Goal: Answer question/provide support: Share knowledge or assist other users

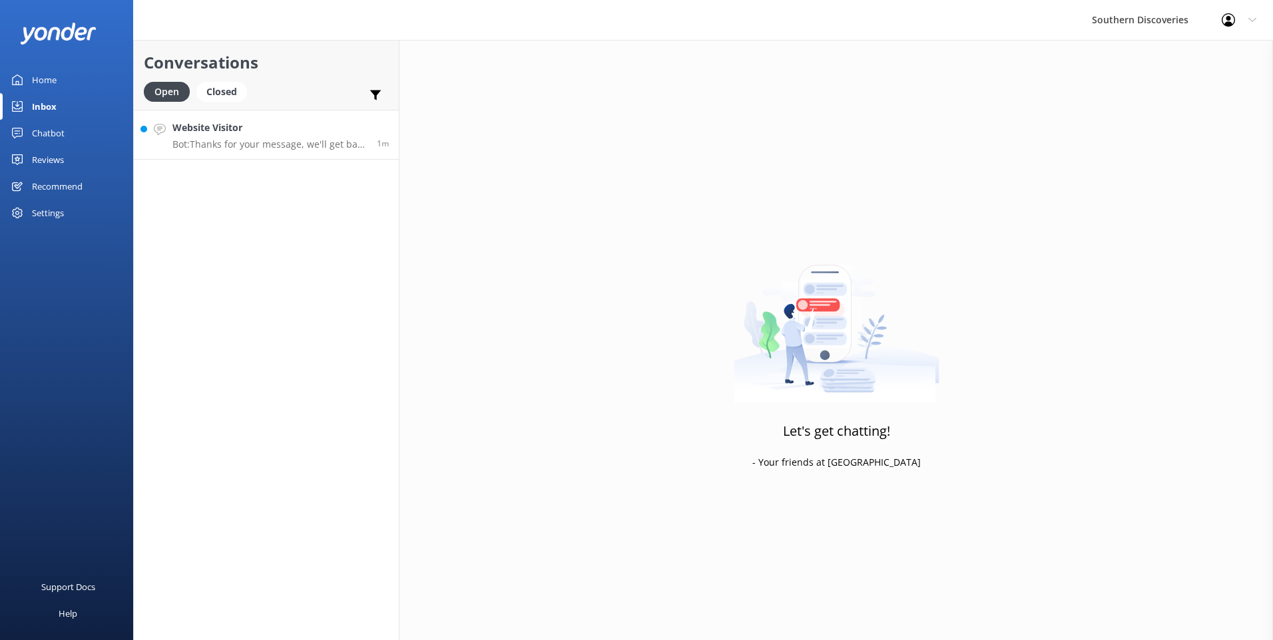
drag, startPoint x: 243, startPoint y: 142, endPoint x: 300, endPoint y: 158, distance: 59.4
click at [243, 143] on p "Bot: Thanks for your message, we'll get back to you as soon as we can. You're a…" at bounding box center [269, 144] width 194 height 12
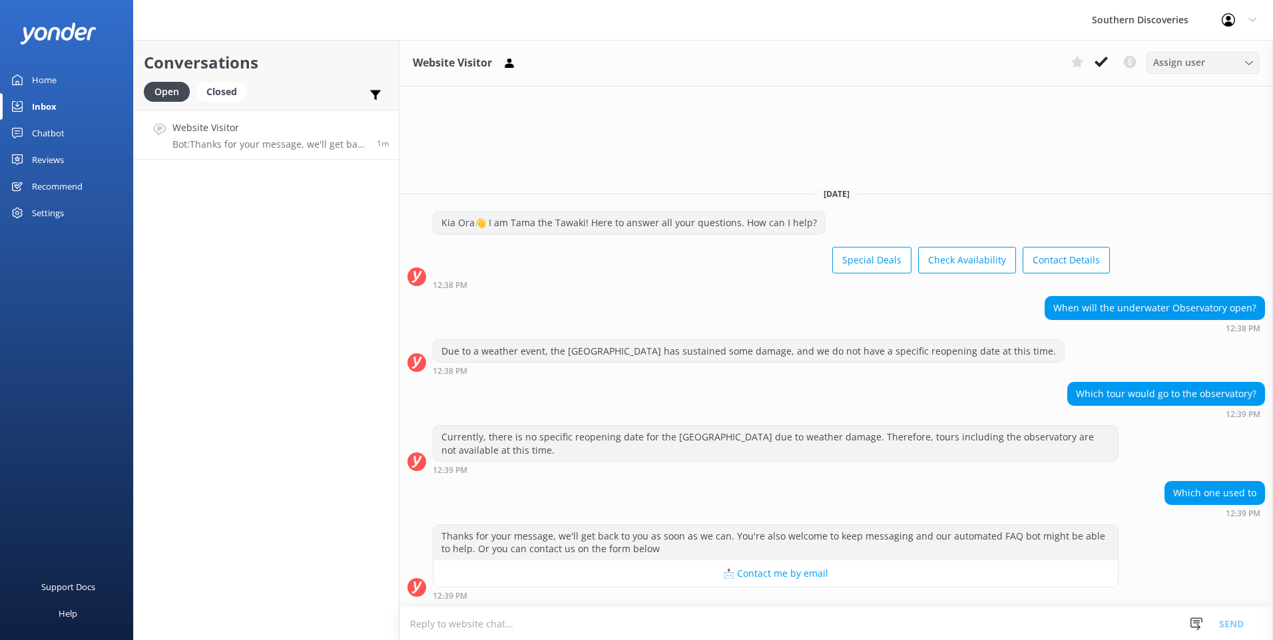
click at [1173, 61] on span "Assign user" at bounding box center [1179, 62] width 52 height 15
click at [1103, 59] on use at bounding box center [1100, 62] width 13 height 11
